Goal: Task Accomplishment & Management: Manage account settings

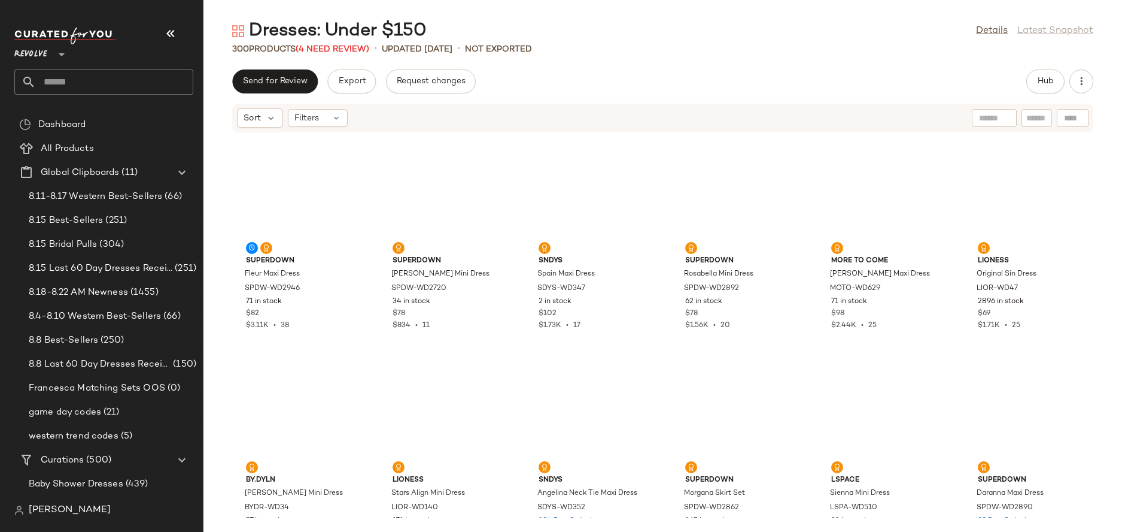
click at [991, 23] on div "Dresses: Under $150 Details Latest Snapshot" at bounding box center [663, 31] width 919 height 24
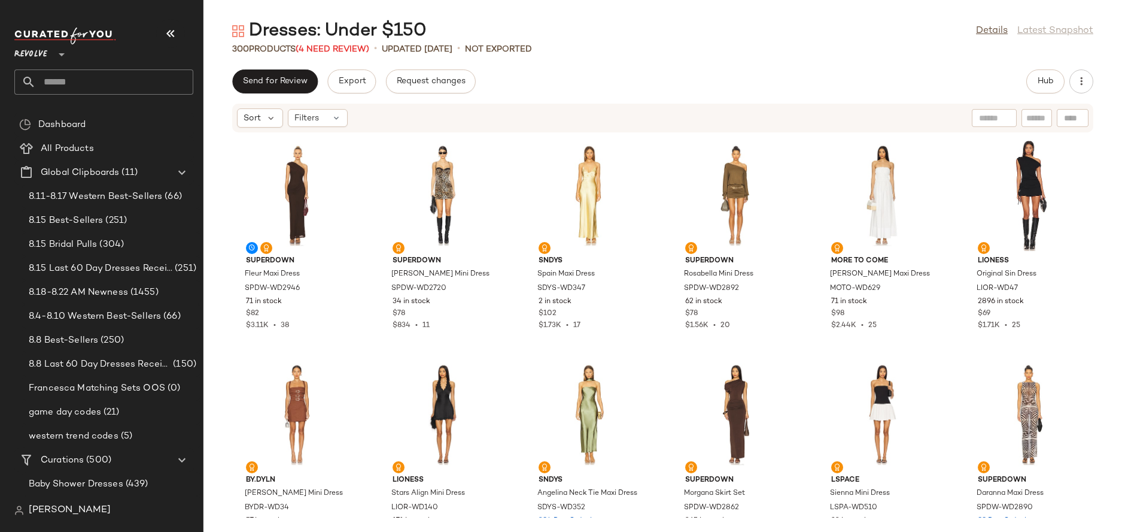
click at [991, 23] on div "Dresses: Under $150 Details Latest Snapshot" at bounding box center [663, 31] width 919 height 24
click at [990, 28] on link "Details" at bounding box center [992, 31] width 32 height 14
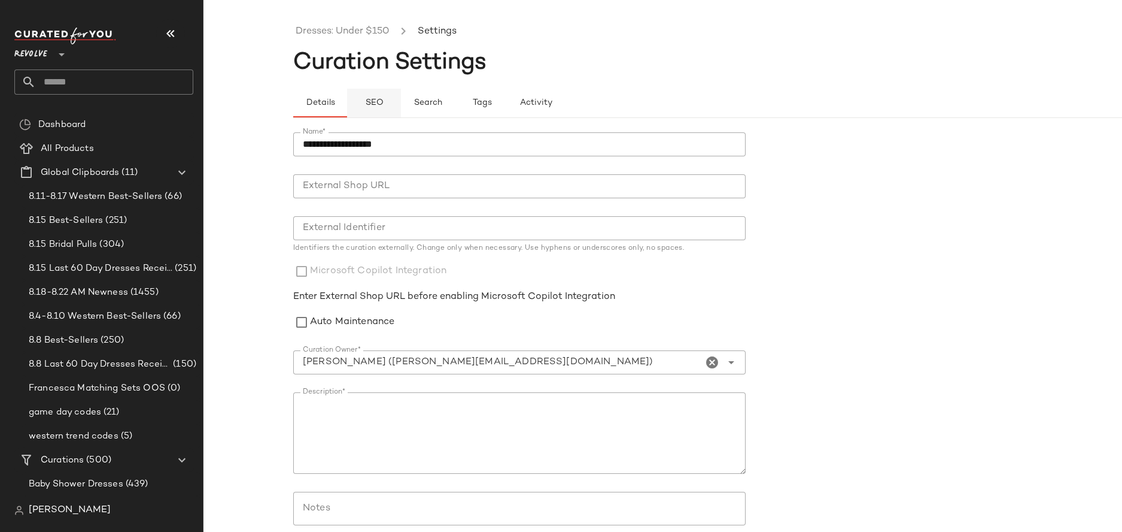
click at [455, 103] on button "SEO" at bounding box center [482, 103] width 54 height 29
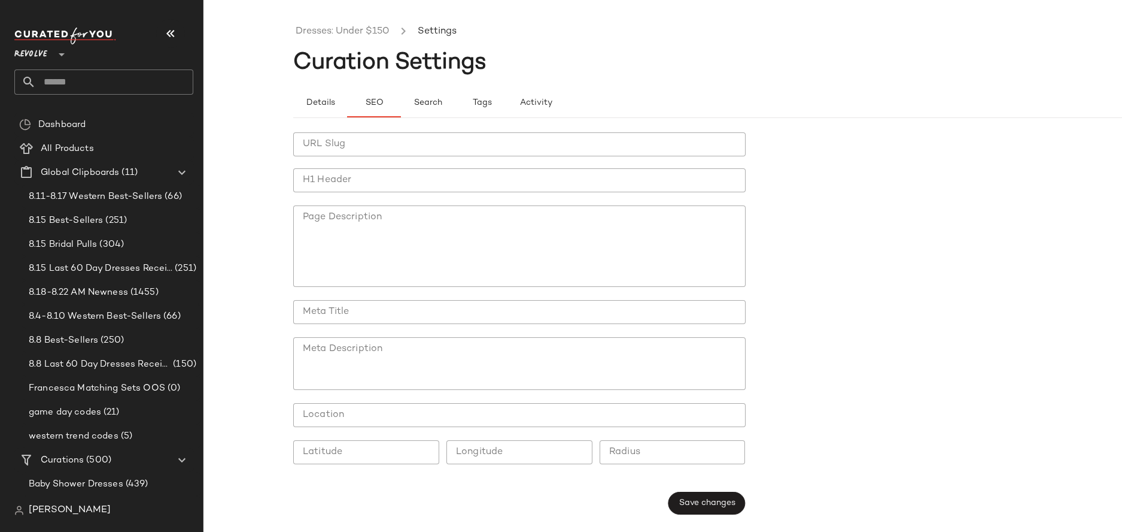
click at [372, 134] on input "URL Slug" at bounding box center [519, 144] width 453 height 24
type input "**********"
click at [393, 171] on input "H1 Header" at bounding box center [519, 180] width 453 height 24
type input "**********"
click at [705, 492] on button "Save changes" at bounding box center [706, 502] width 77 height 23
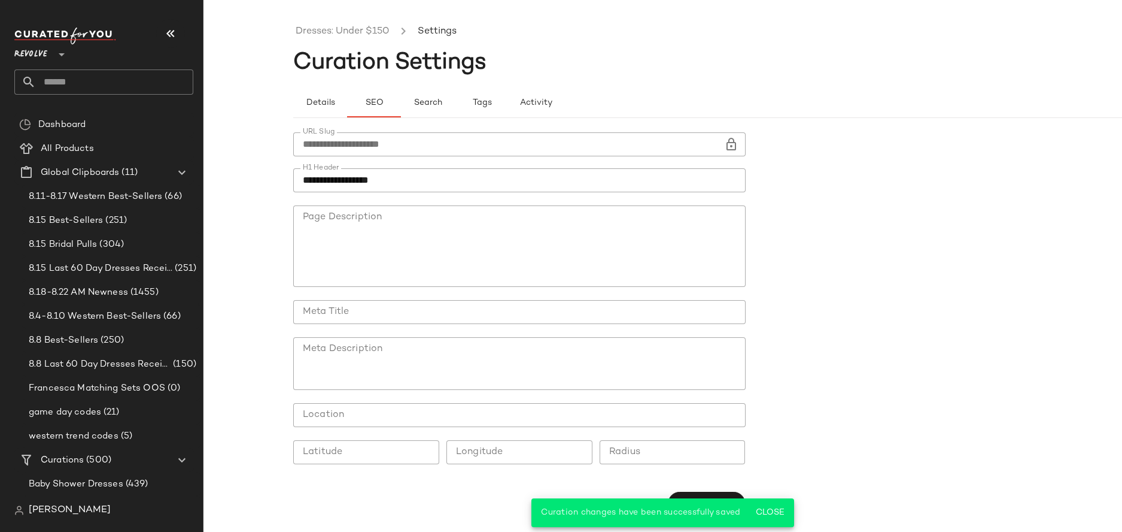
click at [334, 40] on ul "Dresses: Under $150 Settings" at bounding box center [752, 32] width 919 height 28
click at [334, 32] on link "Dresses: Under $150" at bounding box center [342, 32] width 93 height 16
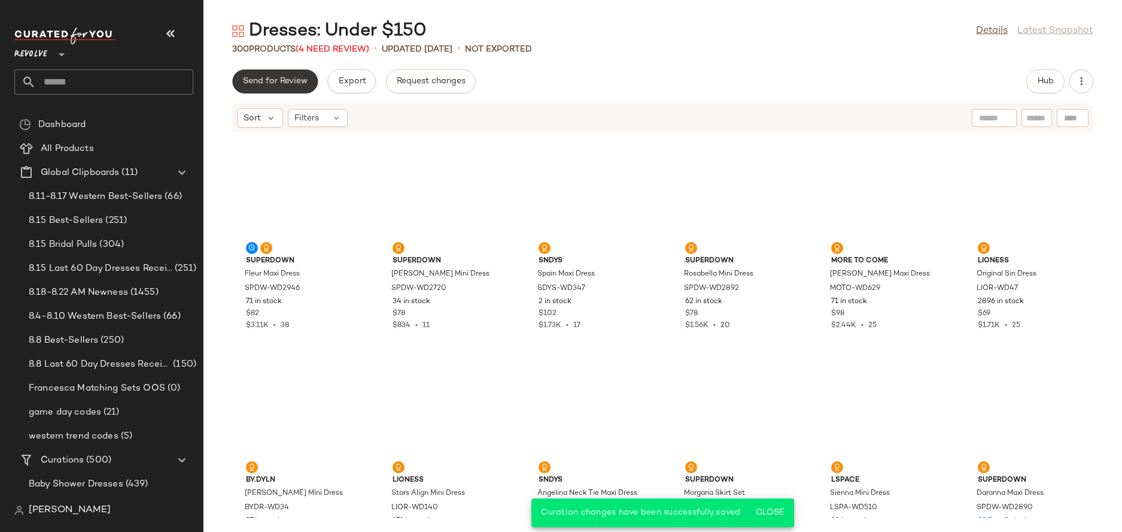
click at [282, 72] on button "Send for Review" at bounding box center [275, 81] width 86 height 24
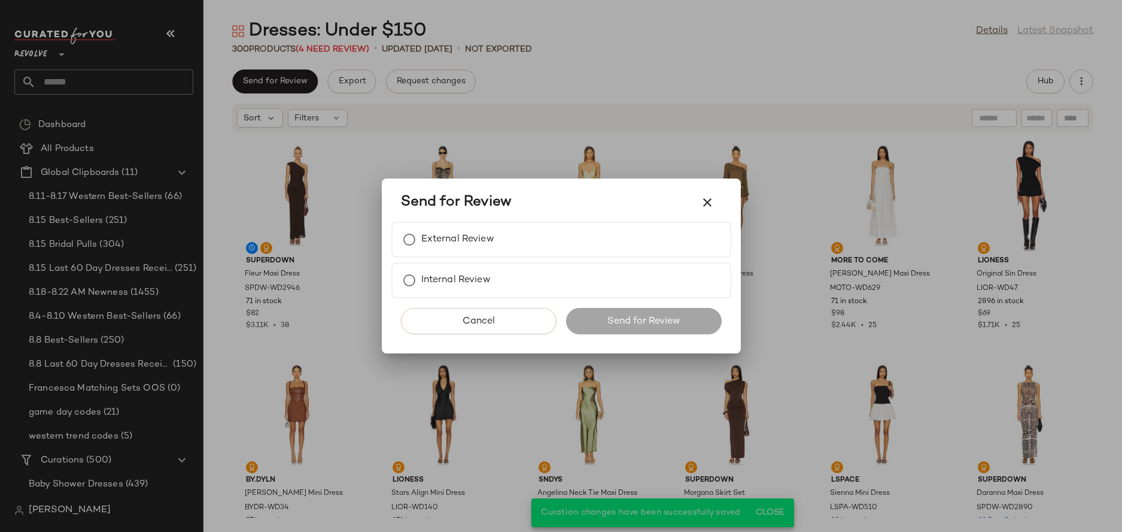
click at [351, 93] on div at bounding box center [561, 266] width 1122 height 532
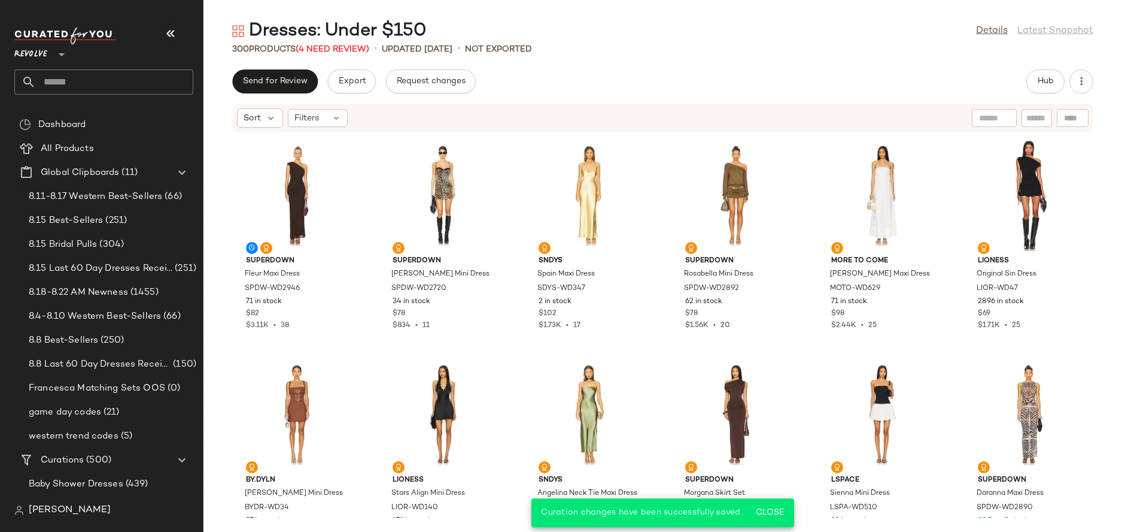
click at [345, 86] on button "Export" at bounding box center [351, 81] width 48 height 24
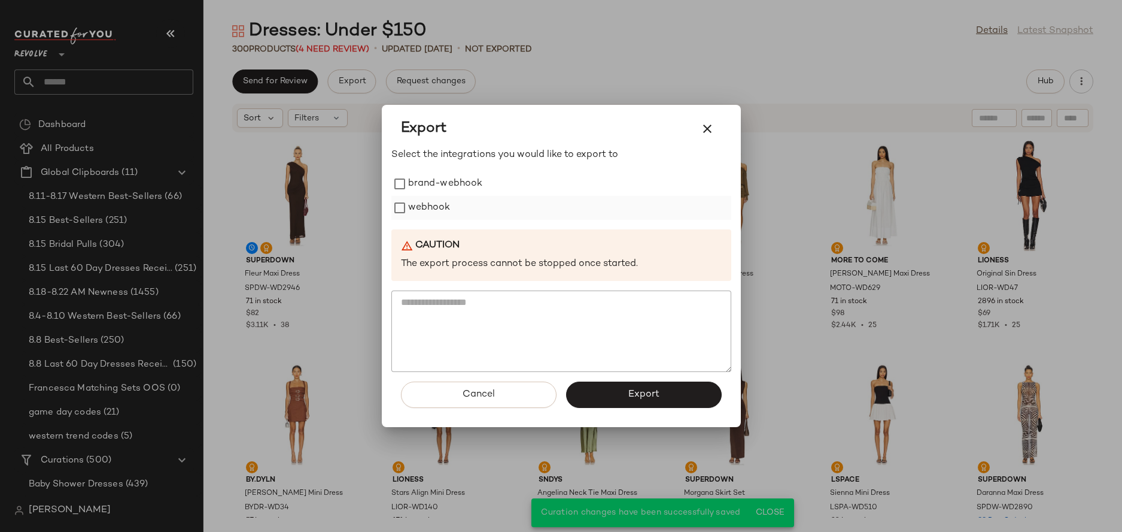
click at [439, 208] on label "webhook" at bounding box center [429, 208] width 43 height 24
click at [656, 403] on button "Export" at bounding box center [644, 394] width 156 height 26
